Goal: Go to known website: Access a specific website the user already knows

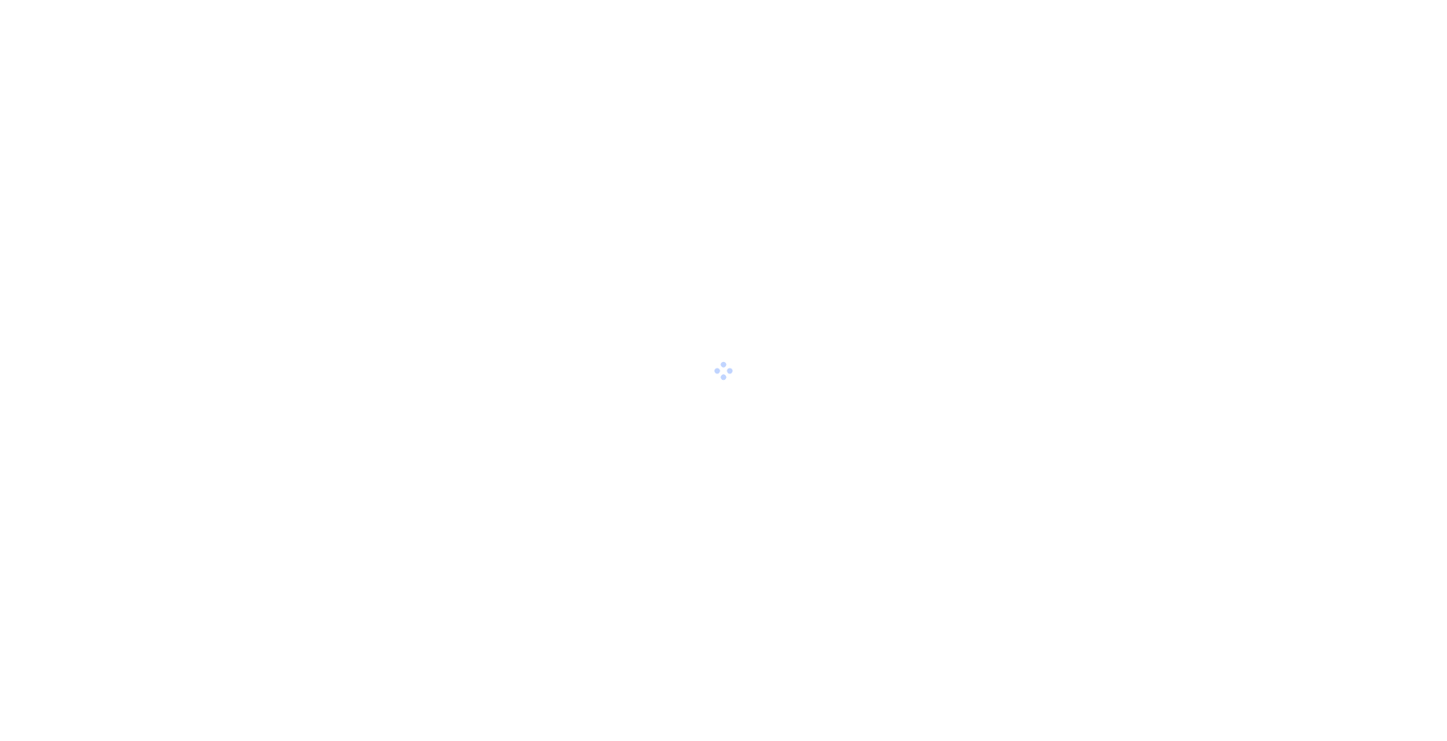
click at [766, 484] on div at bounding box center [723, 370] width 1447 height 741
